Goal: Complete application form

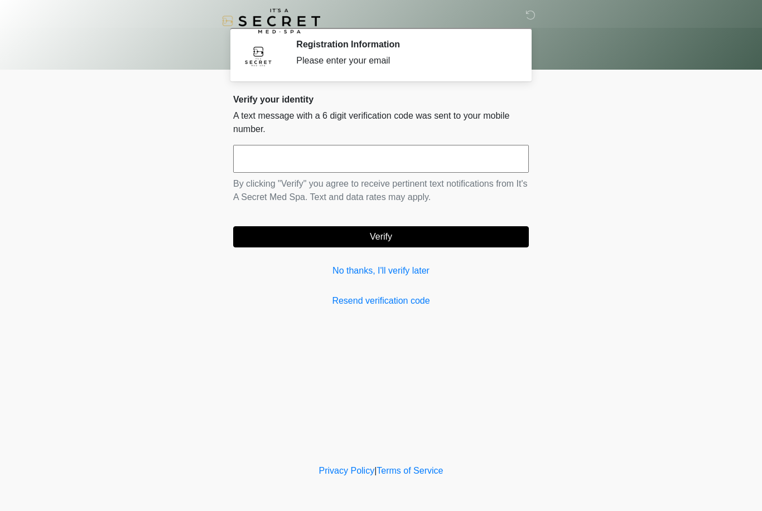
click at [349, 159] on input "text" at bounding box center [381, 159] width 296 height 28
type input "******"
click at [612, 175] on body "‎ ‎ Registration Information Please enter your email Please connect to Wi-Fi no…" at bounding box center [381, 255] width 762 height 511
click at [482, 235] on button "Verify" at bounding box center [381, 236] width 296 height 21
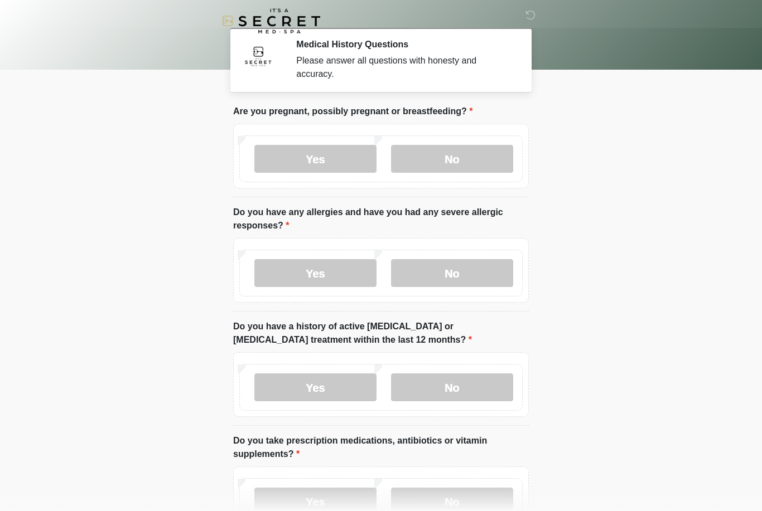
click at [481, 156] on label "No" at bounding box center [452, 159] width 122 height 28
click at [471, 277] on label "No" at bounding box center [452, 273] width 122 height 28
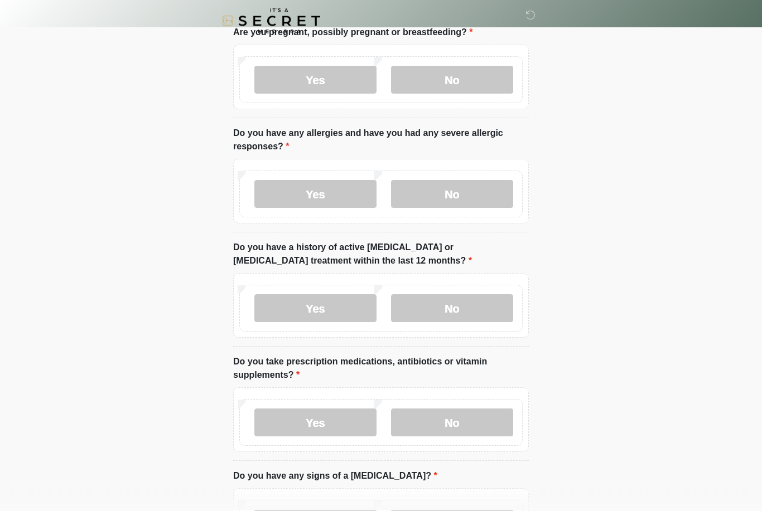
click at [473, 310] on label "No" at bounding box center [452, 309] width 122 height 28
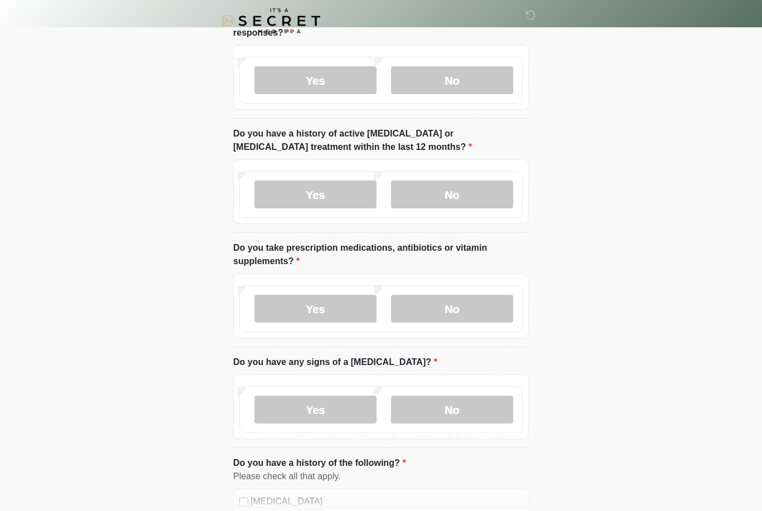
click at [478, 306] on label "No" at bounding box center [452, 310] width 122 height 28
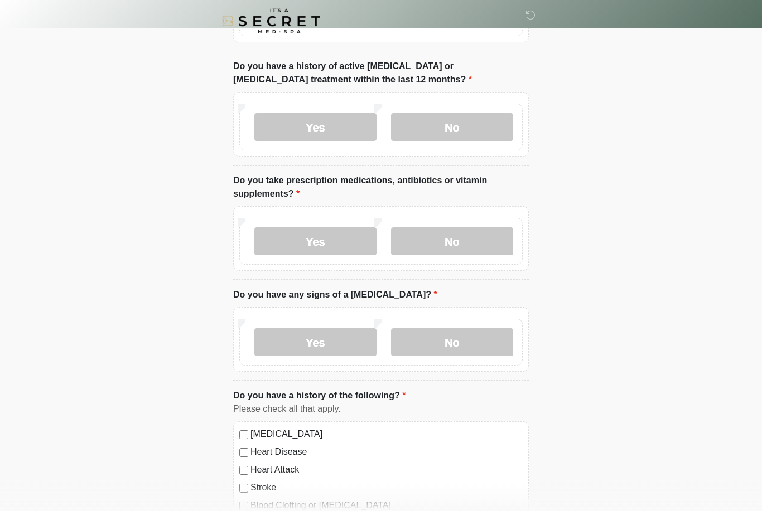
scroll to position [292, 0]
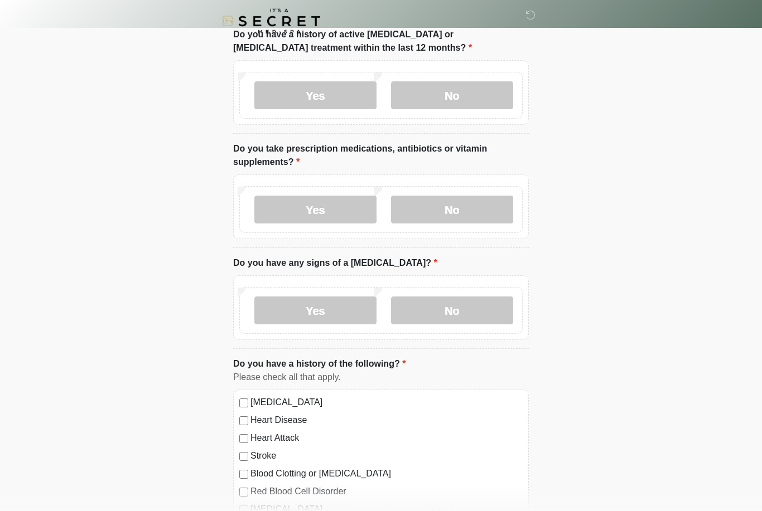
click at [475, 306] on label "No" at bounding box center [452, 311] width 122 height 28
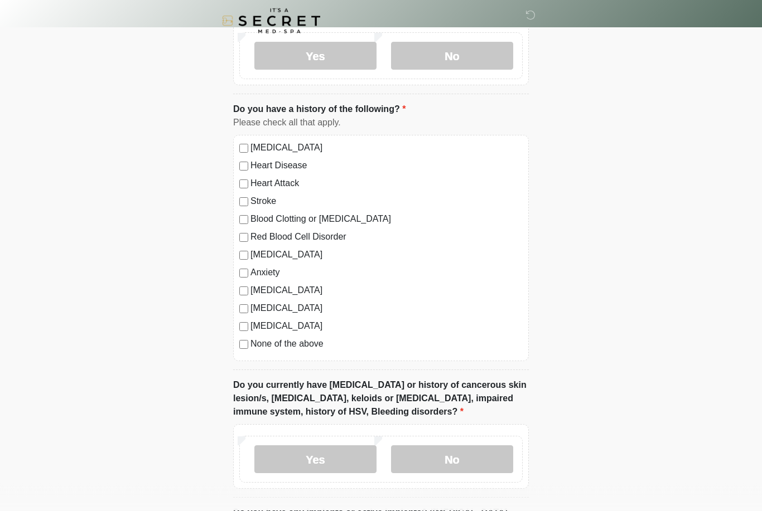
scroll to position [548, 0]
click at [256, 341] on label "None of the above" at bounding box center [386, 343] width 272 height 13
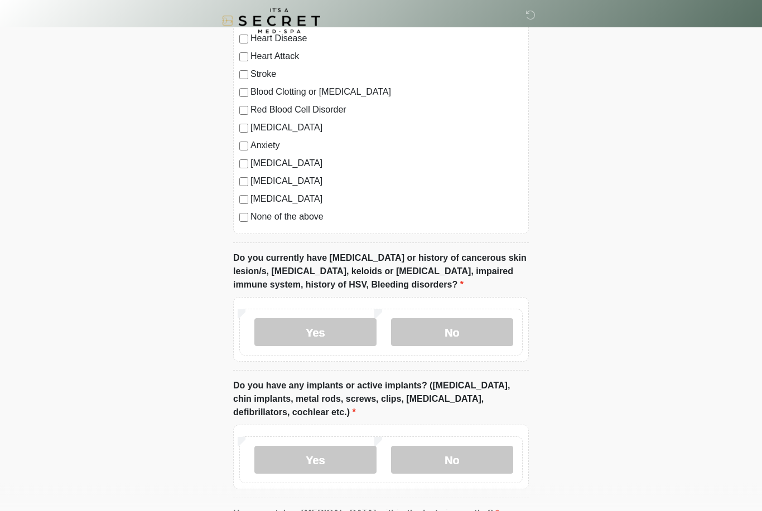
scroll to position [678, 0]
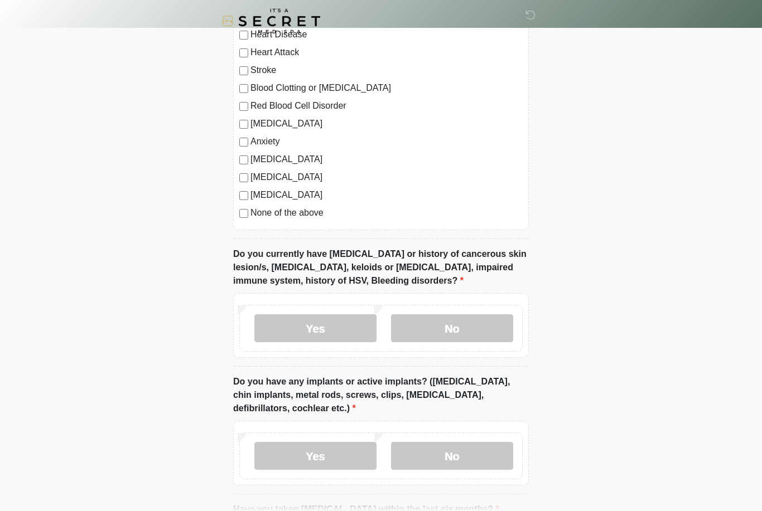
click at [484, 329] on label "No" at bounding box center [452, 328] width 122 height 28
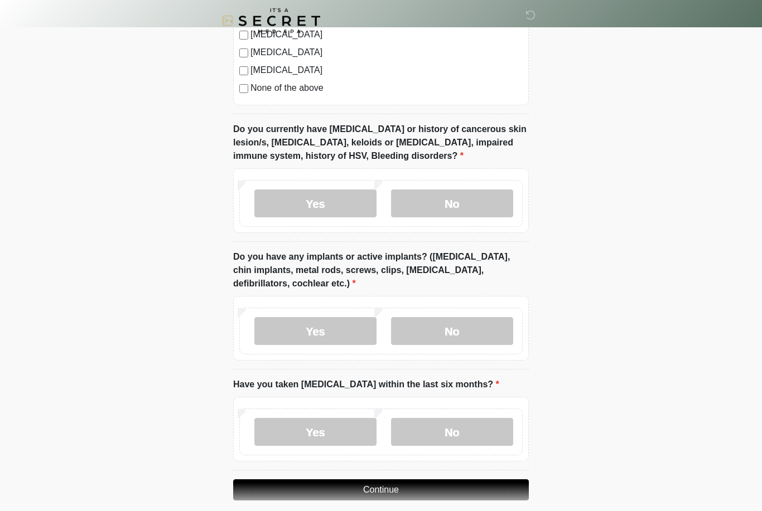
scroll to position [810, 0]
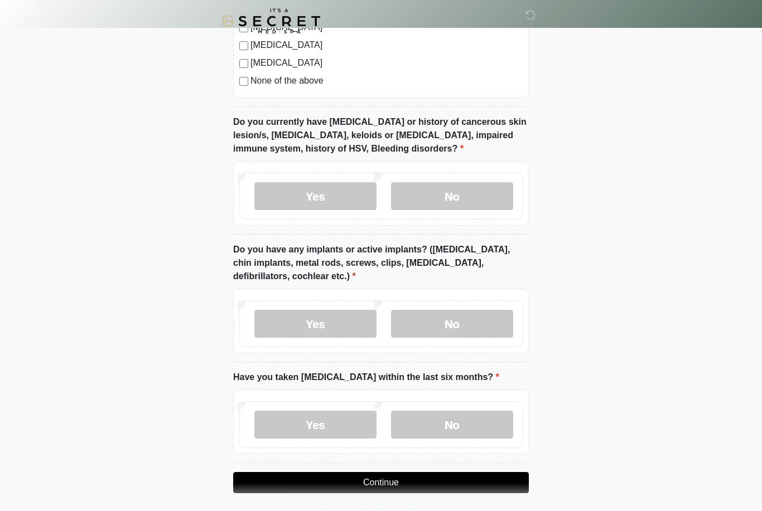
click at [475, 320] on label "No" at bounding box center [452, 324] width 122 height 28
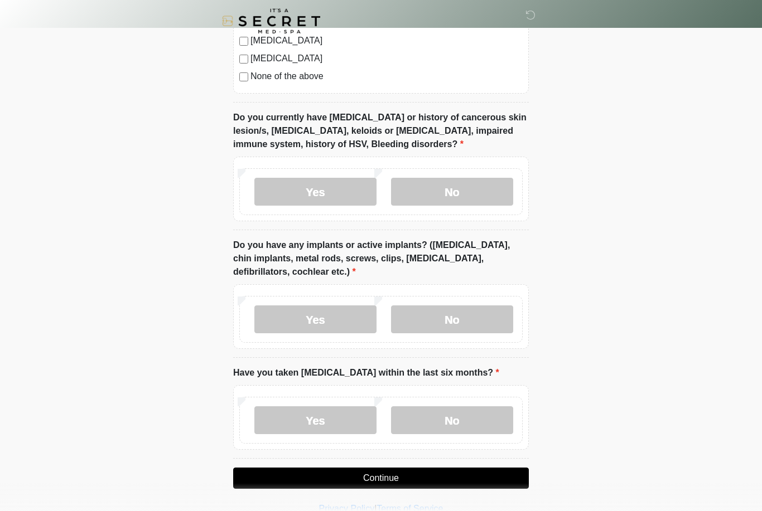
click at [468, 415] on label "No" at bounding box center [452, 420] width 122 height 28
click at [389, 480] on button "Continue" at bounding box center [381, 478] width 296 height 21
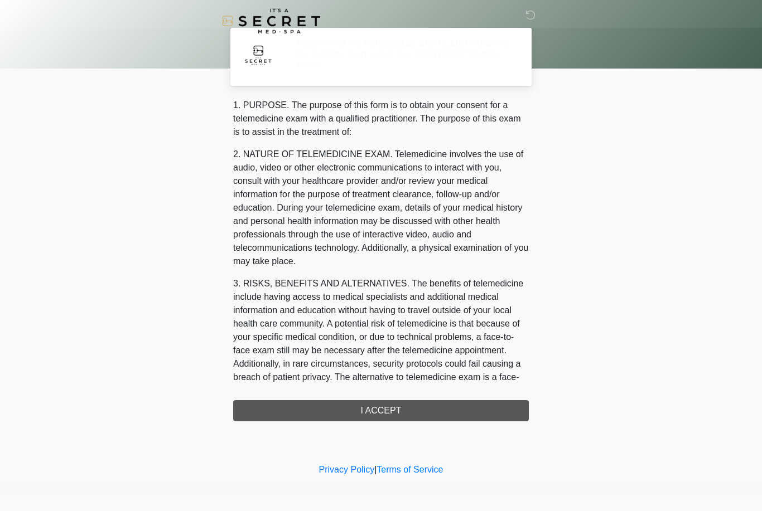
scroll to position [0, 0]
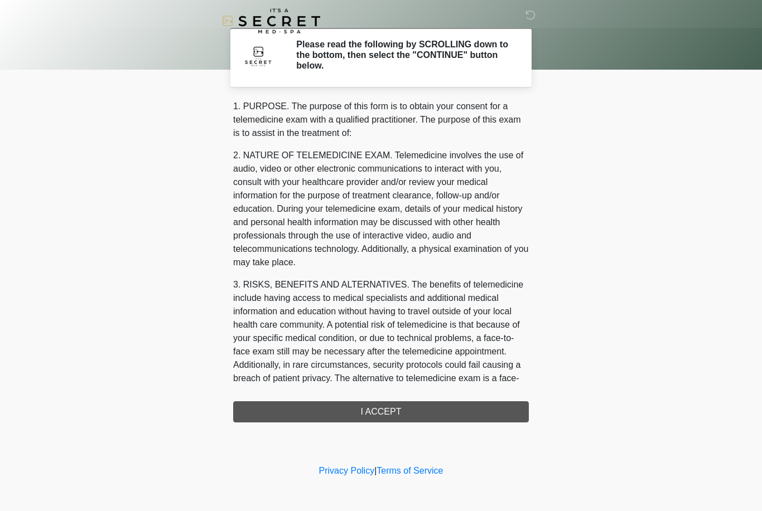
click at [418, 417] on div "1. PURPOSE. The purpose of this form is to obtain your consent for a telemedici…" at bounding box center [381, 261] width 296 height 323
click at [402, 411] on div "1. PURPOSE. The purpose of this form is to obtain your consent for a telemedici…" at bounding box center [381, 261] width 296 height 323
click at [401, 411] on div "1. PURPOSE. The purpose of this form is to obtain your consent for a telemedici…" at bounding box center [381, 261] width 296 height 323
click at [399, 409] on div "1. PURPOSE. The purpose of this form is to obtain your consent for a telemedici…" at bounding box center [381, 261] width 296 height 323
click at [398, 409] on div "1. PURPOSE. The purpose of this form is to obtain your consent for a telemedici…" at bounding box center [381, 261] width 296 height 323
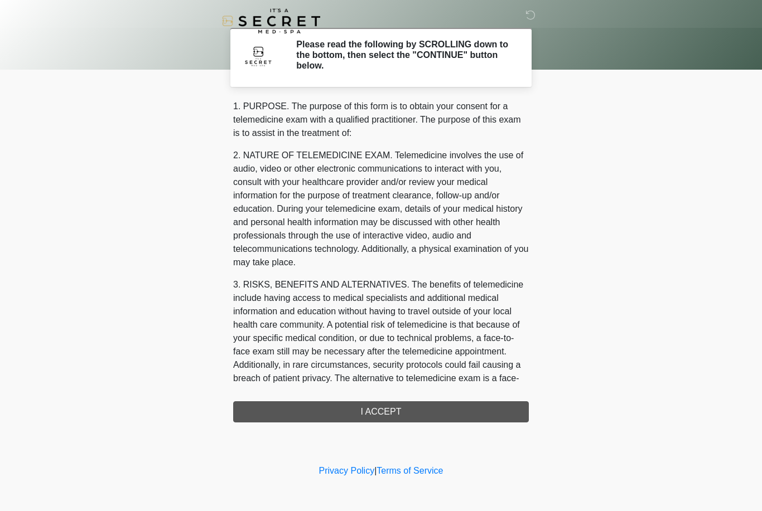
click at [391, 410] on div "1. PURPOSE. The purpose of this form is to obtain your consent for a telemedici…" at bounding box center [381, 261] width 296 height 323
click at [394, 402] on div "1. PURPOSE. The purpose of this form is to obtain your consent for a telemedici…" at bounding box center [381, 261] width 296 height 323
click at [549, 340] on body "‎ ‎ Please read the following by SCROLLING down to the bottom, then select the …" at bounding box center [381, 255] width 762 height 511
click at [393, 418] on div "1. PURPOSE. The purpose of this form is to obtain your consent for a telemedici…" at bounding box center [381, 261] width 296 height 323
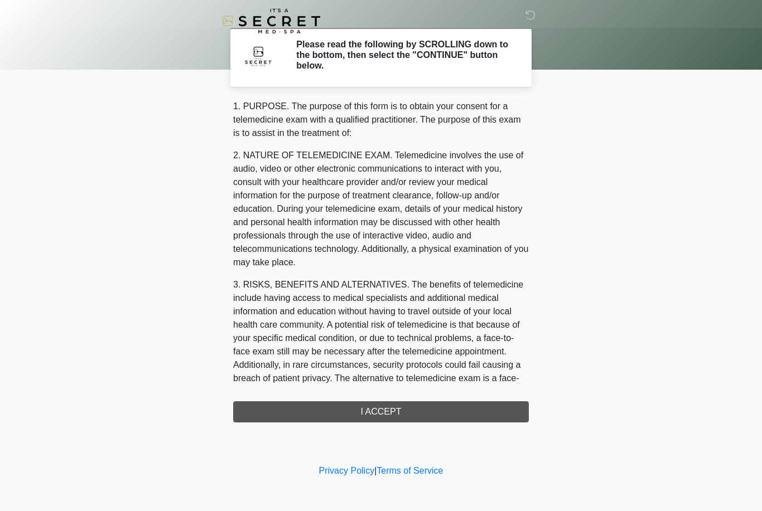
click at [393, 418] on div "1. PURPOSE. The purpose of this form is to obtain your consent for a telemedici…" at bounding box center [381, 261] width 296 height 323
click at [383, 411] on div "1. PURPOSE. The purpose of this form is to obtain your consent for a telemedici…" at bounding box center [381, 261] width 296 height 323
click at [382, 410] on div "1. PURPOSE. The purpose of this form is to obtain your consent for a telemedici…" at bounding box center [381, 261] width 296 height 323
click at [385, 407] on div "1. PURPOSE. The purpose of this form is to obtain your consent for a telemedici…" at bounding box center [381, 261] width 296 height 323
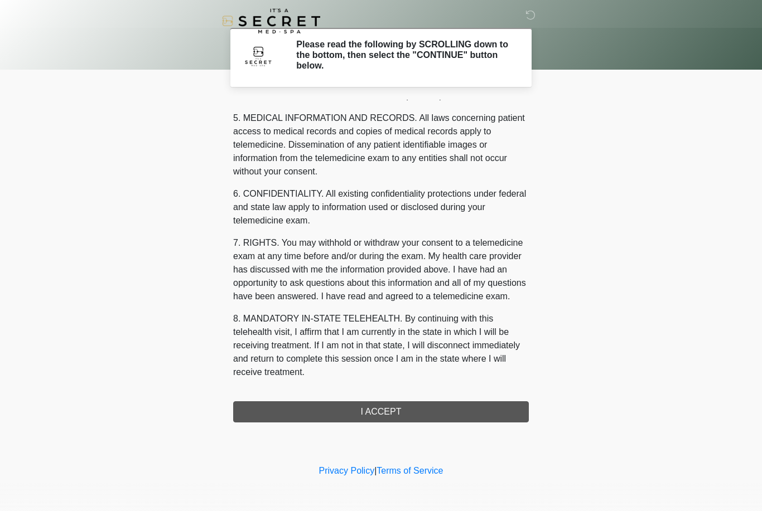
scroll to position [359, 0]
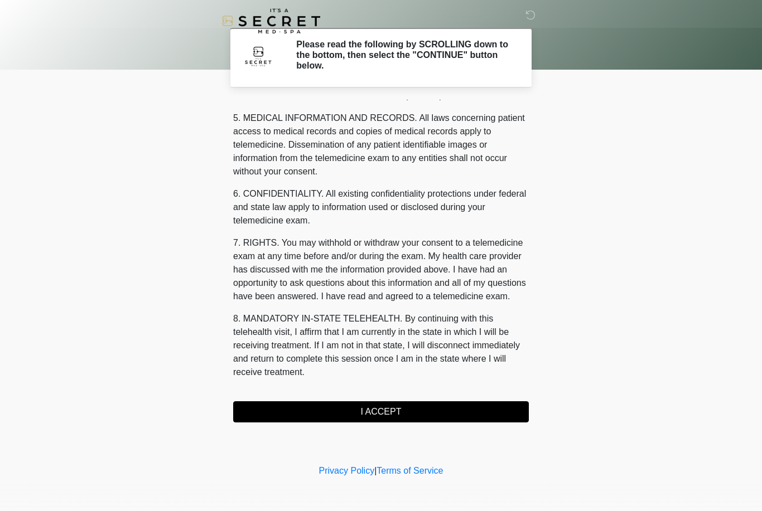
click at [418, 411] on button "I ACCEPT" at bounding box center [381, 411] width 296 height 21
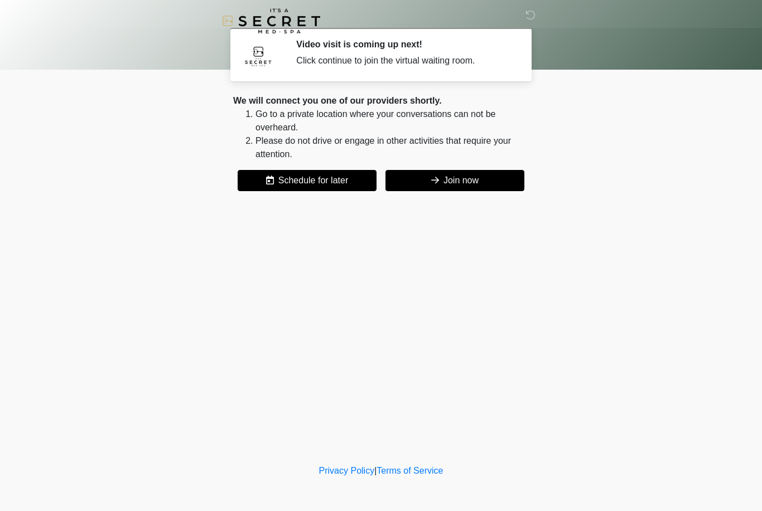
click at [472, 179] on button "Join now" at bounding box center [454, 180] width 139 height 21
